Goal: Task Accomplishment & Management: Use online tool/utility

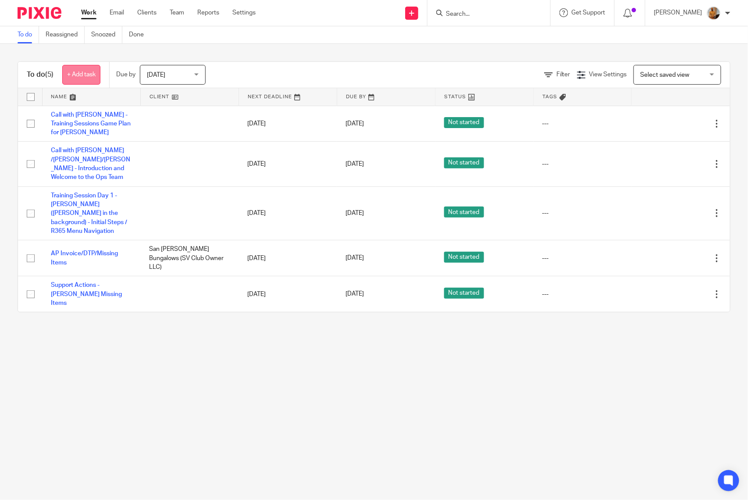
click at [92, 71] on link "+ Add task" at bounding box center [81, 75] width 38 height 20
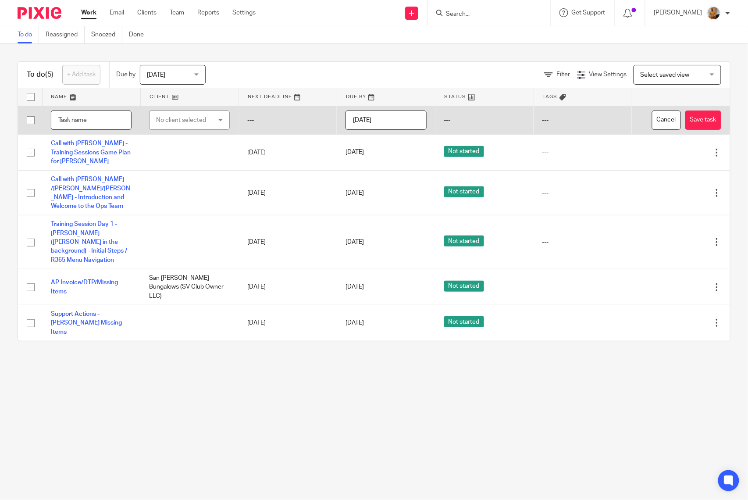
click at [68, 114] on input "text" at bounding box center [91, 120] width 81 height 20
type input "R"
click at [122, 117] on input "CFO Report - Relish - P7" at bounding box center [91, 120] width 81 height 20
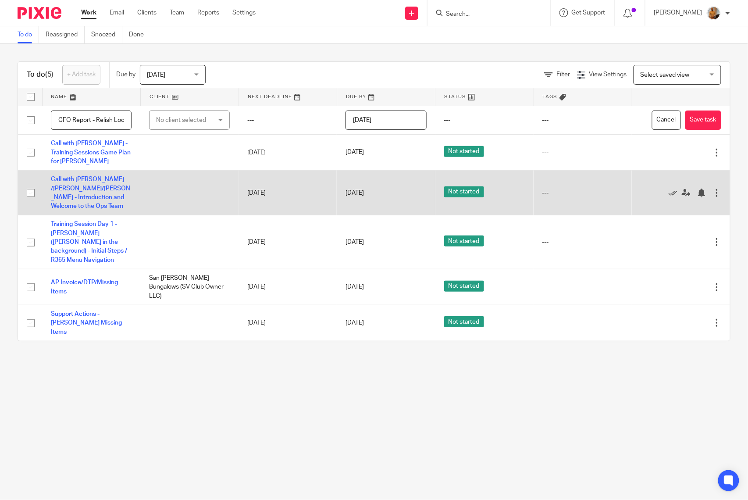
drag, startPoint x: 112, startPoint y: 119, endPoint x: 103, endPoint y: 171, distance: 52.0
click at [112, 120] on input "CFO Report - Relish Location - P8 - POS Toast Side - In Progress - Void Orders …" at bounding box center [91, 120] width 81 height 20
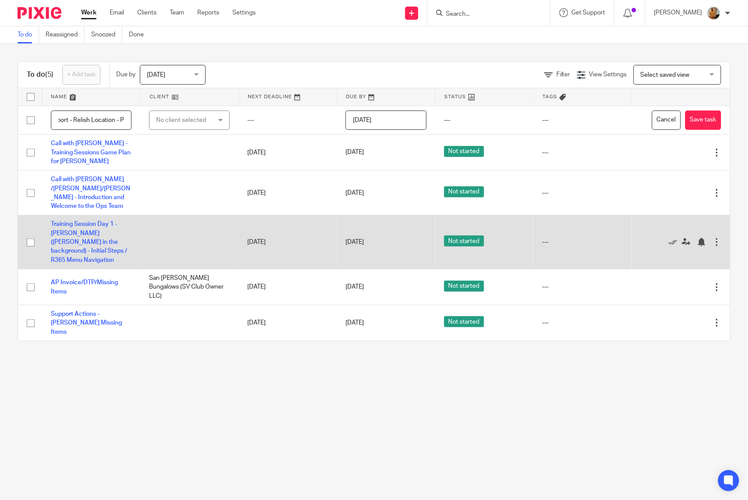
scroll to position [0, 26]
paste input "Fine Foods Westheimer LLC"
type input "CFO Report - Relish Location: Fine Foods Westheimer LLC - P8 - POS Toast Side -…"
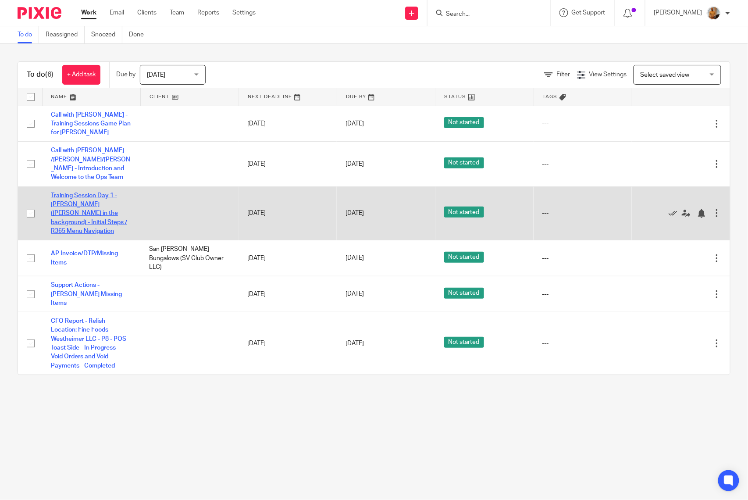
click at [86, 213] on link "Training Session Day 1 - [PERSON_NAME] ([PERSON_NAME] in the background) - Init…" at bounding box center [89, 213] width 76 height 42
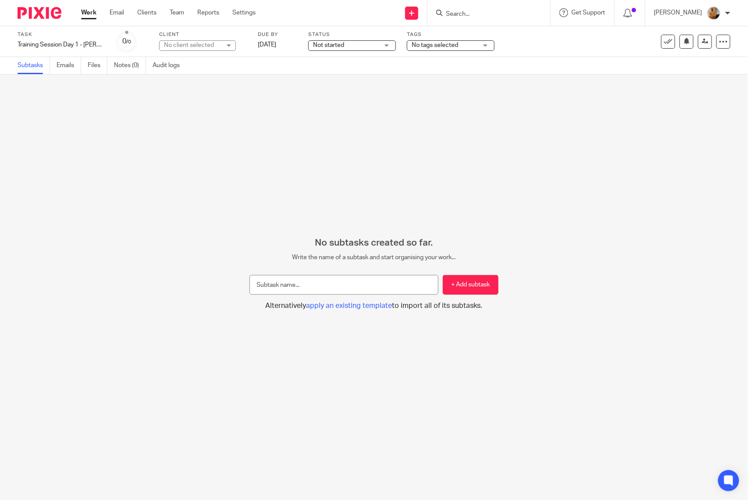
click at [60, 50] on div "Task Training Session Day 1 - Joaquin (Juan in the background) - Initial Steps …" at bounding box center [62, 41] width 88 height 21
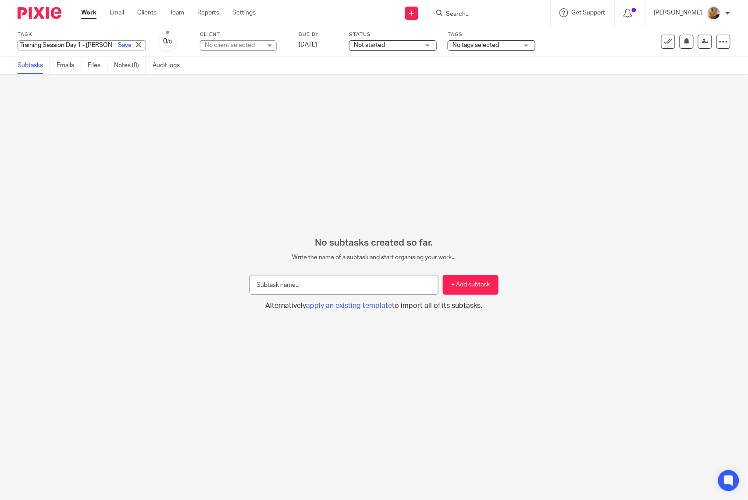
click at [56, 47] on div "Training Session Day 1 - Joaquin (Juan in the background) - Initial Steps / R36…" at bounding box center [82, 45] width 128 height 10
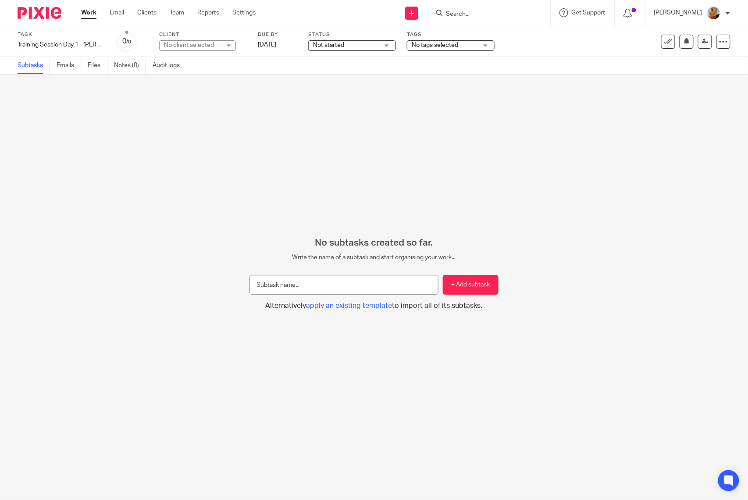
click at [90, 14] on link "Work" at bounding box center [88, 12] width 15 height 9
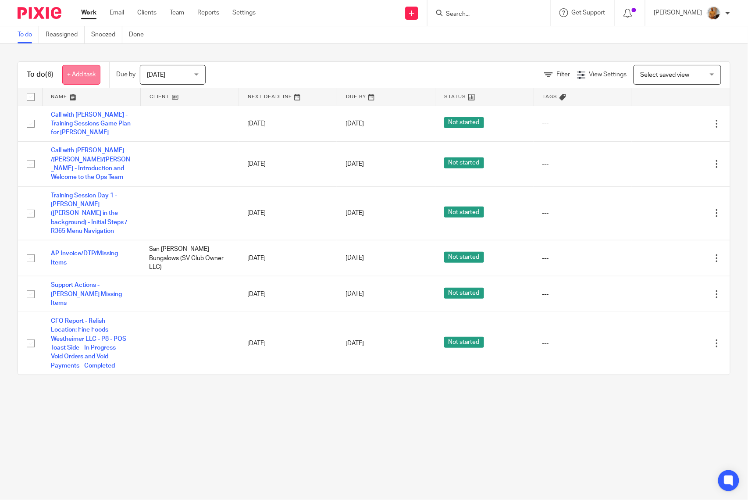
click at [78, 76] on link "+ Add task" at bounding box center [81, 75] width 38 height 20
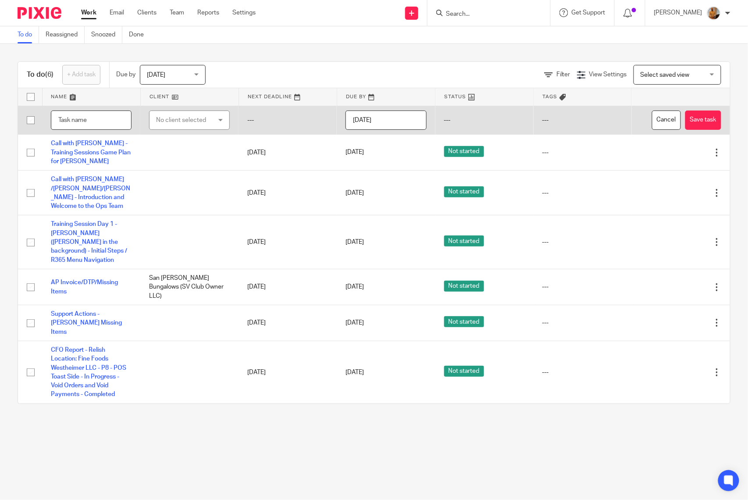
click at [70, 120] on input "text" at bounding box center [91, 120] width 81 height 20
paste input "Training Session Day 1 - [PERSON_NAME] ([PERSON_NAME] in the background) - Init…"
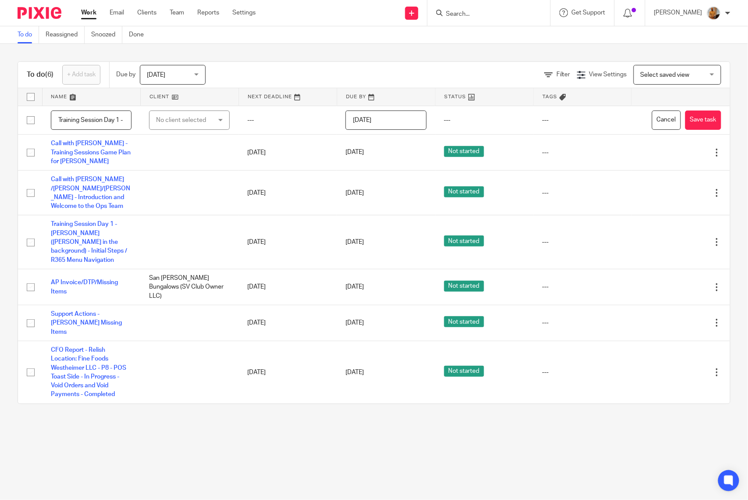
drag, startPoint x: 109, startPoint y: 120, endPoint x: 6, endPoint y: 131, distance: 103.2
click at [6, 131] on div "To do (6) + Add task Due by Today Today Today Tomorrow This week Next week This…" at bounding box center [374, 232] width 748 height 377
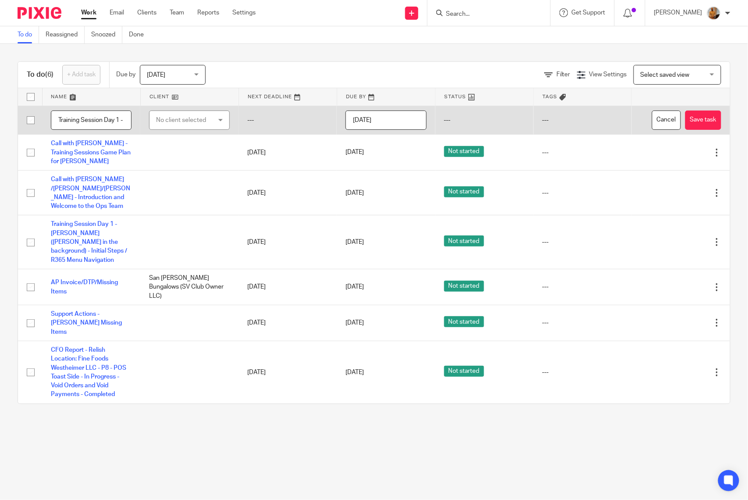
click at [116, 117] on input "Training Session Day 1 - [PERSON_NAME] ([PERSON_NAME] in the background) - Init…" at bounding box center [91, 120] width 81 height 20
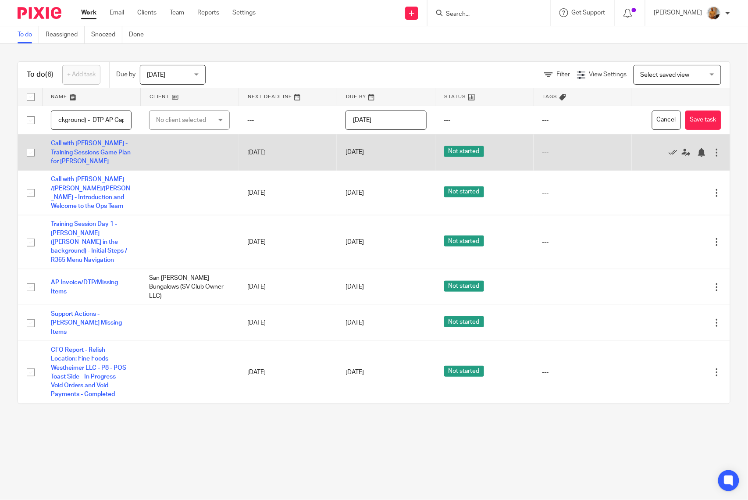
scroll to position [0, 193]
type input "Training Session Day 1 - Joaquin (Juan in the background) - DTP AP Capture / DT…"
